Goal: Go to known website: Go to known website

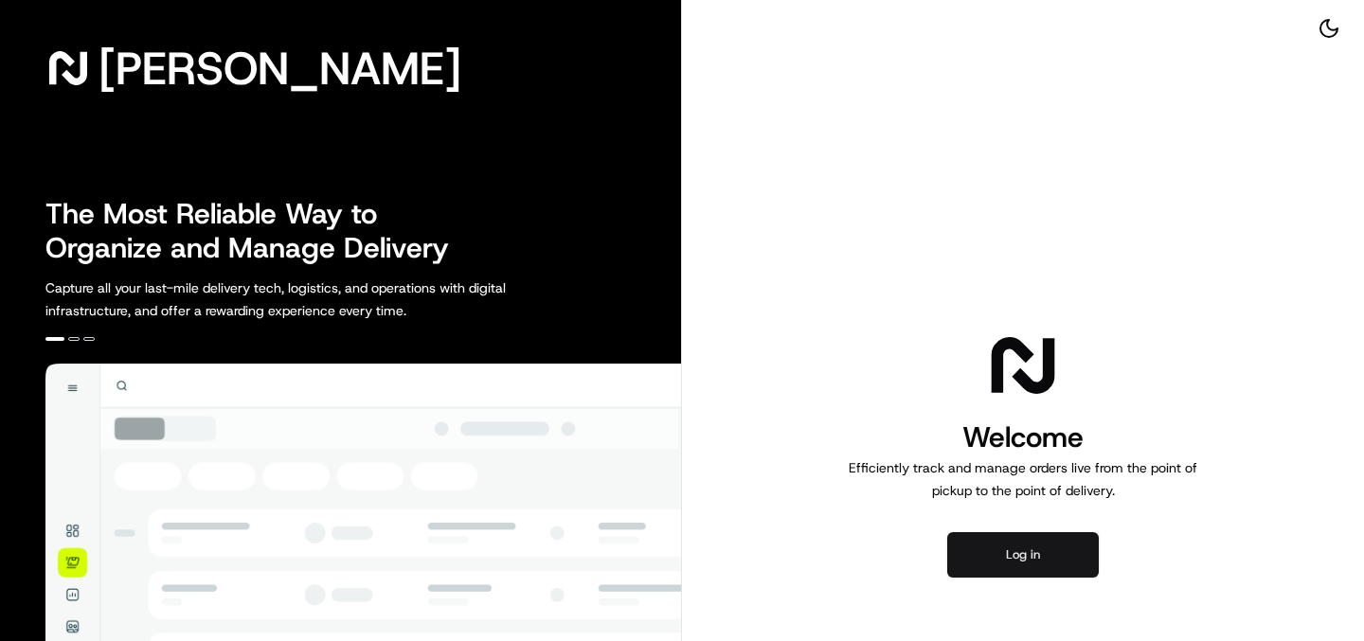
click at [1000, 548] on button "Log in" at bounding box center [1023, 554] width 152 height 45
